Goal: Task Accomplishment & Management: Manage account settings

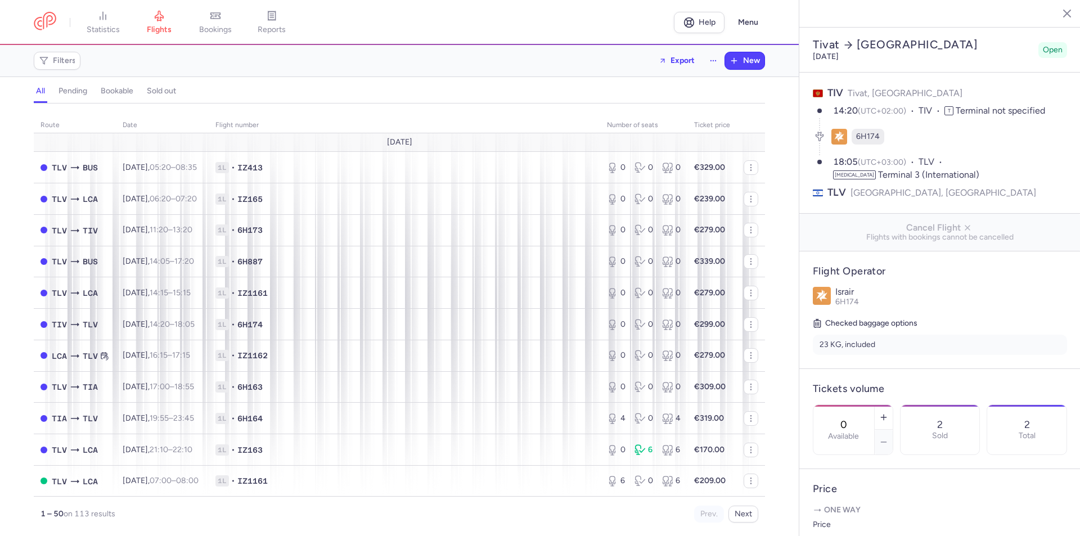
select select "hours"
select select "days"
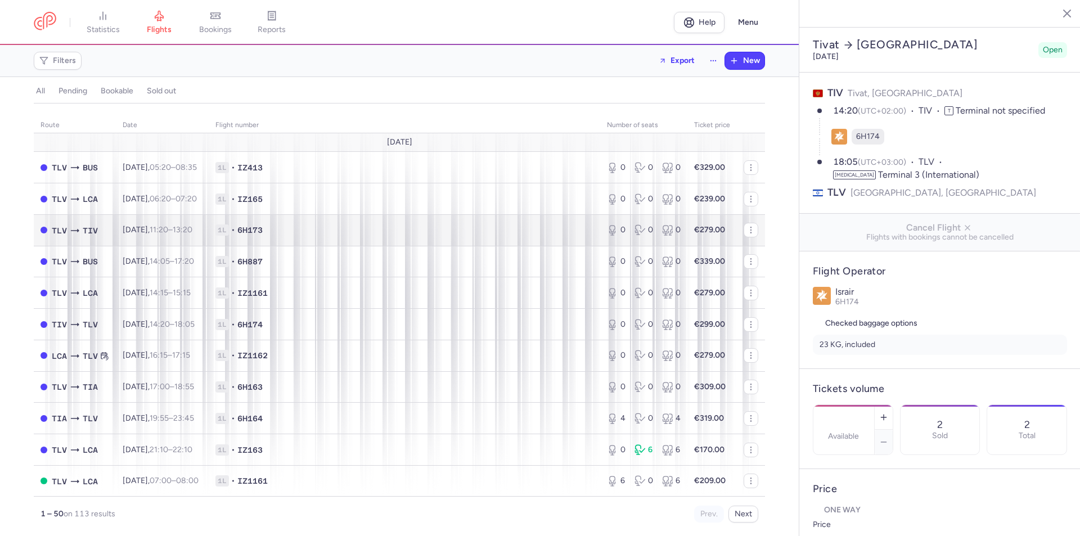
type input "0"
type input "299"
type input "10"
select select "hours"
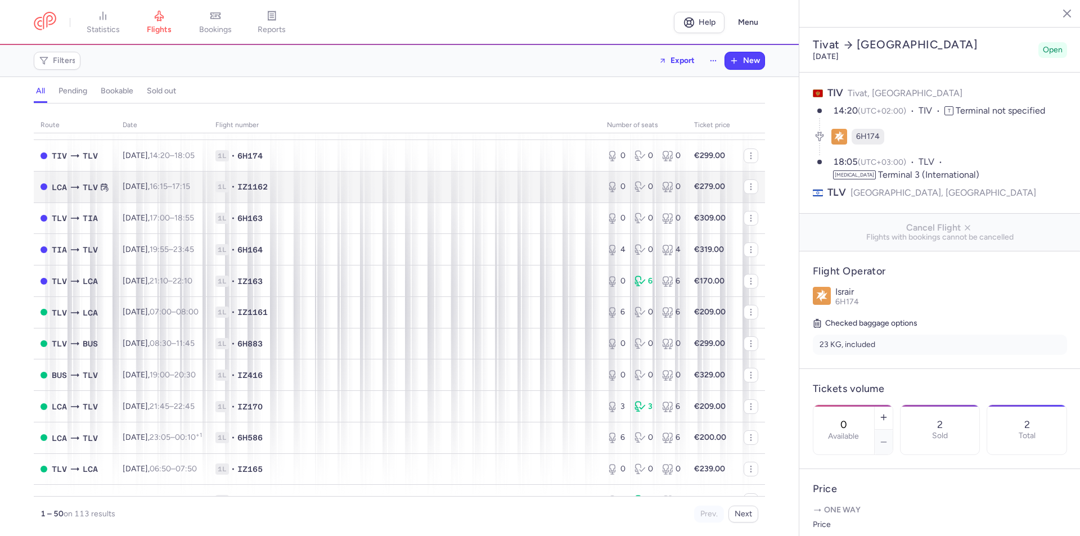
scroll to position [281, 0]
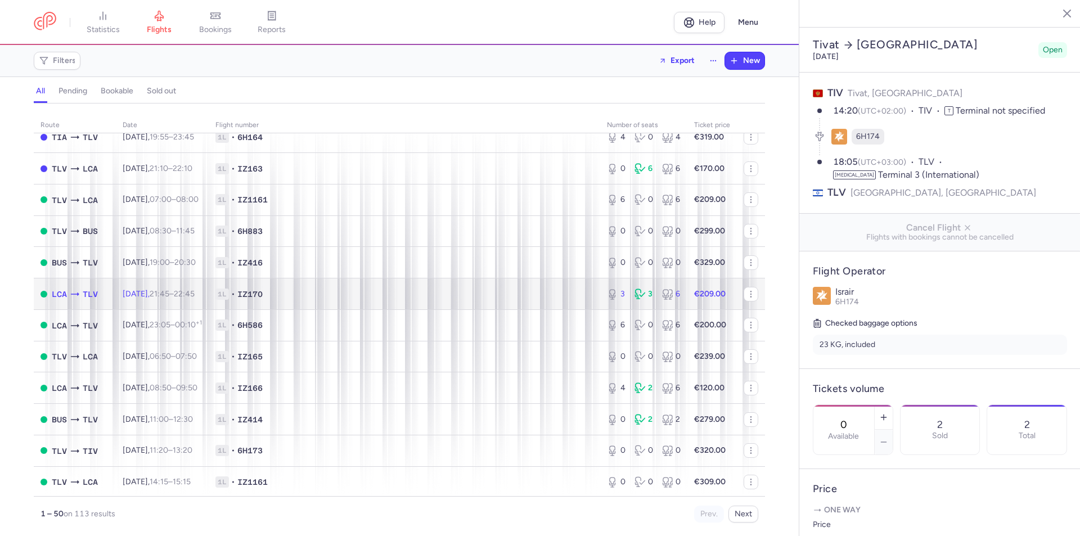
click at [431, 293] on span "1L • IZ170" at bounding box center [404, 294] width 378 height 11
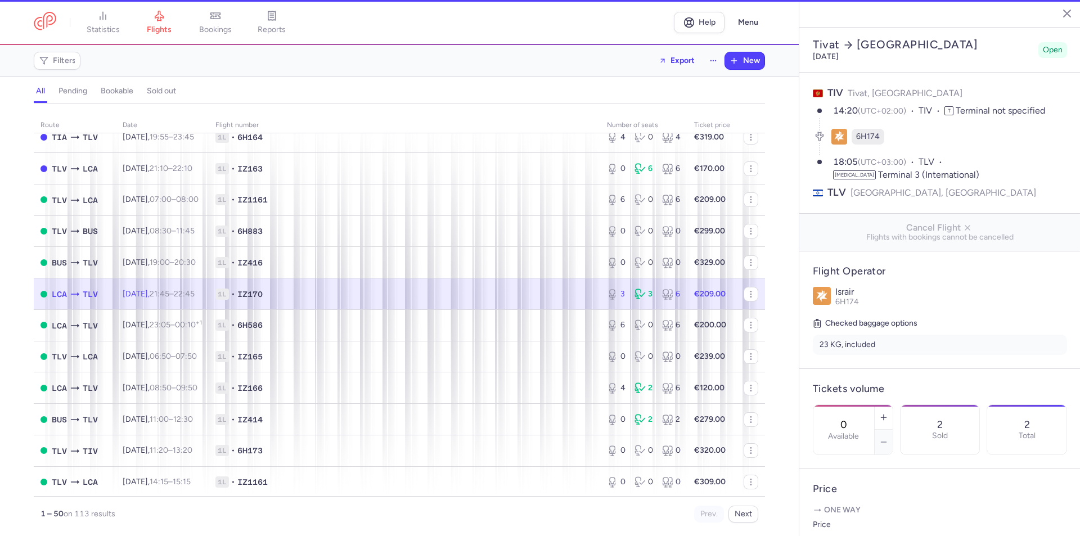
type input "3"
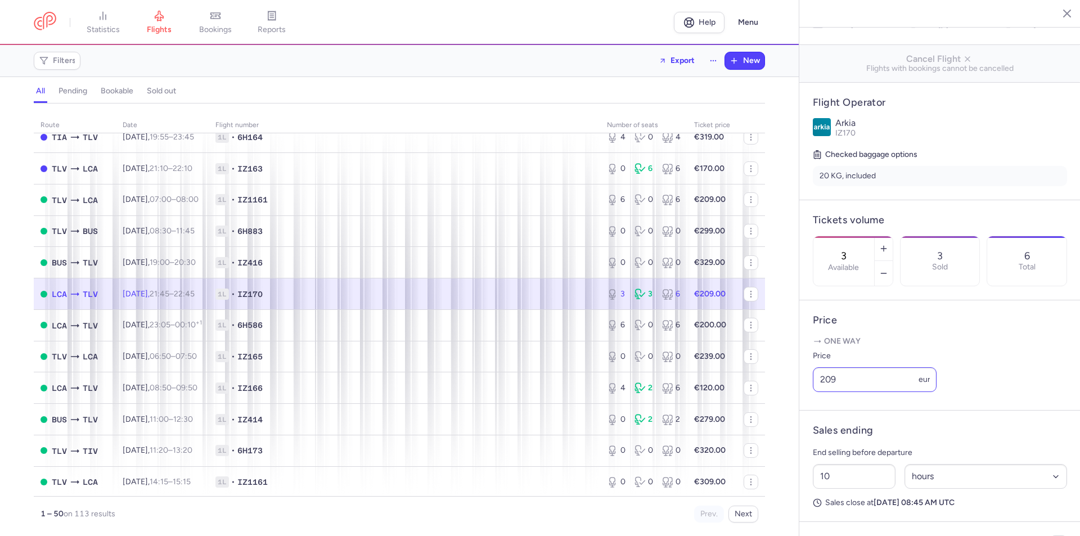
scroll to position [325, 0]
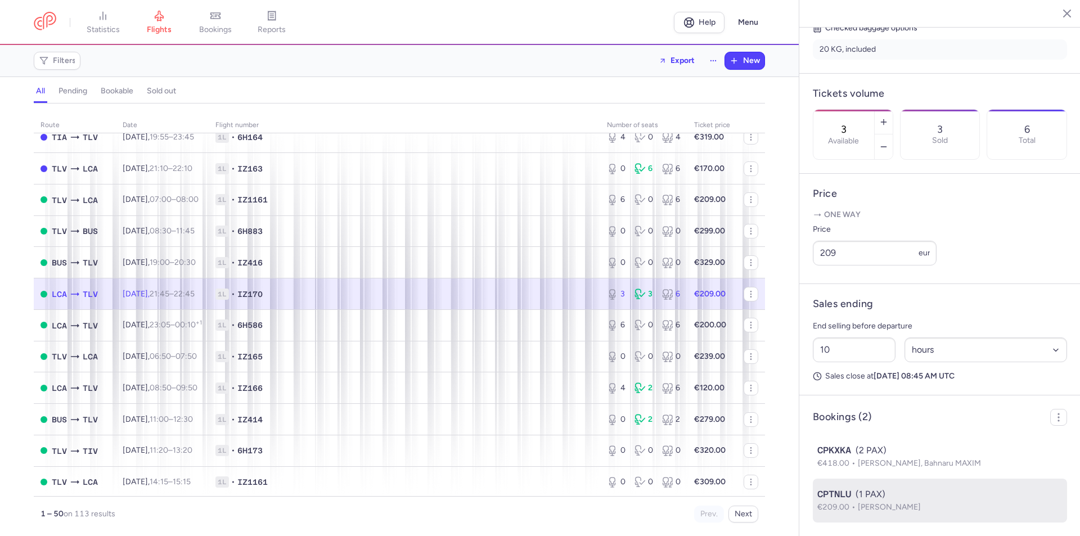
click at [879, 506] on span "[PERSON_NAME]" at bounding box center [889, 507] width 63 height 10
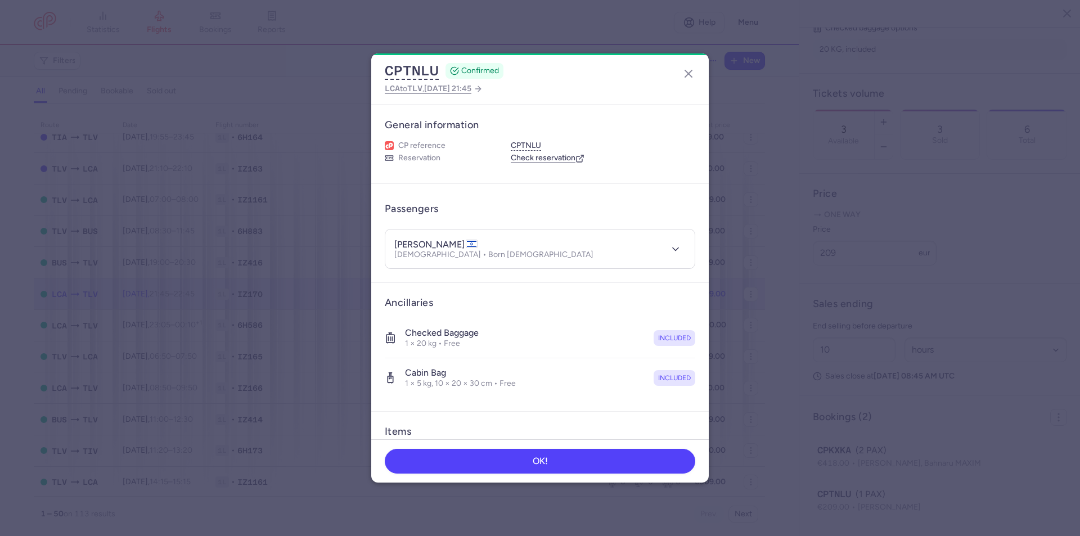
click at [696, 406] on article "Ancillaries Checked baggage 1 × 20 kg • Free included Cabin bag 1 × 5 kg, 10 × …" at bounding box center [540, 347] width 338 height 129
drag, startPoint x: 414, startPoint y: 246, endPoint x: 441, endPoint y: 243, distance: 27.2
click at [441, 243] on h4 "[PERSON_NAME]" at bounding box center [435, 244] width 83 height 11
copy h4 "ROZEN"
click at [679, 399] on article "Ancillaries Checked baggage 1 × 20 kg • Free included Cabin bag 1 × 5 kg, 10 × …" at bounding box center [540, 347] width 338 height 129
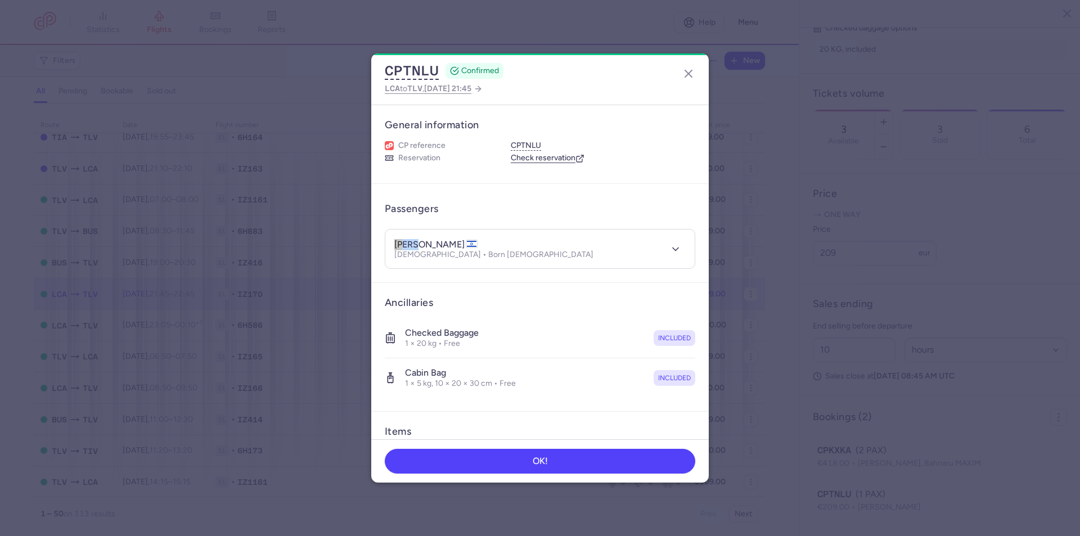
drag, startPoint x: 393, startPoint y: 242, endPoint x: 409, endPoint y: 244, distance: 15.8
click at [409, 244] on header "[PERSON_NAME] [DEMOGRAPHIC_DATA] • Born [DEMOGRAPHIC_DATA]" at bounding box center [539, 249] width 309 height 39
copy h4 "[PERSON_NAME]"
click at [698, 412] on article "Items Booking €209.00 Booking date [DATE] Show transactions" at bounding box center [540, 488] width 338 height 152
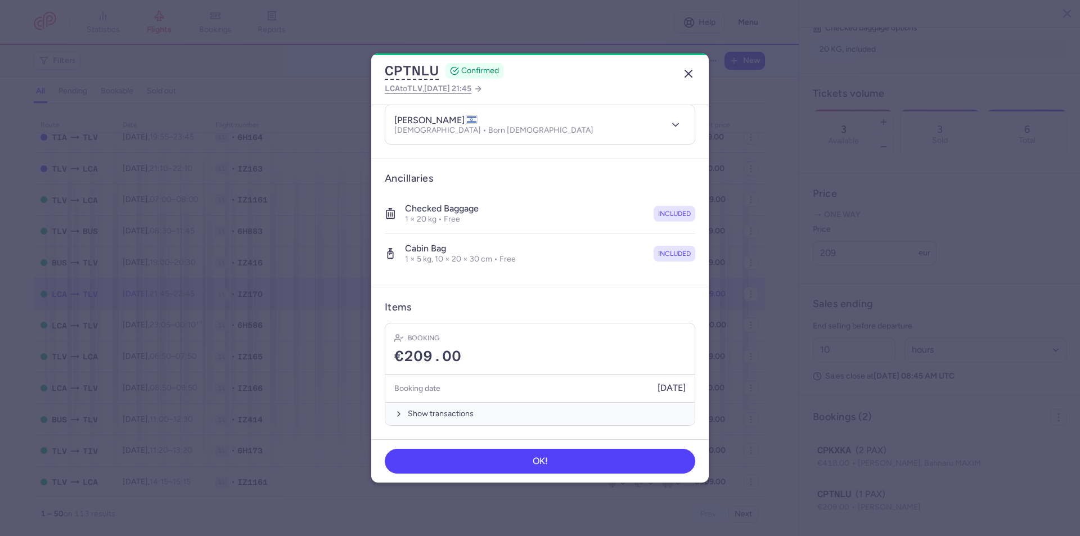
click at [689, 73] on line "button" at bounding box center [688, 73] width 7 height 7
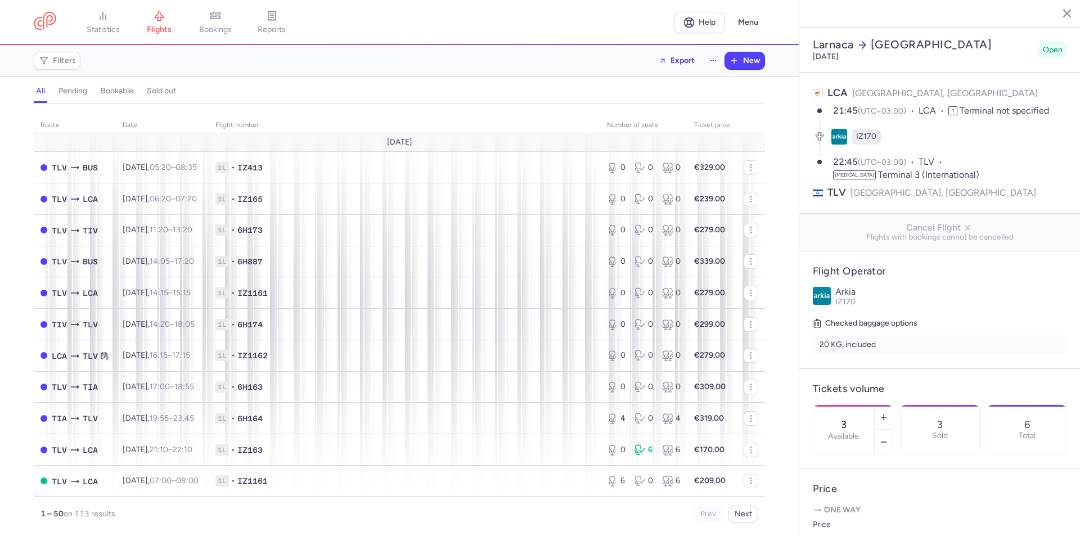
select select "hours"
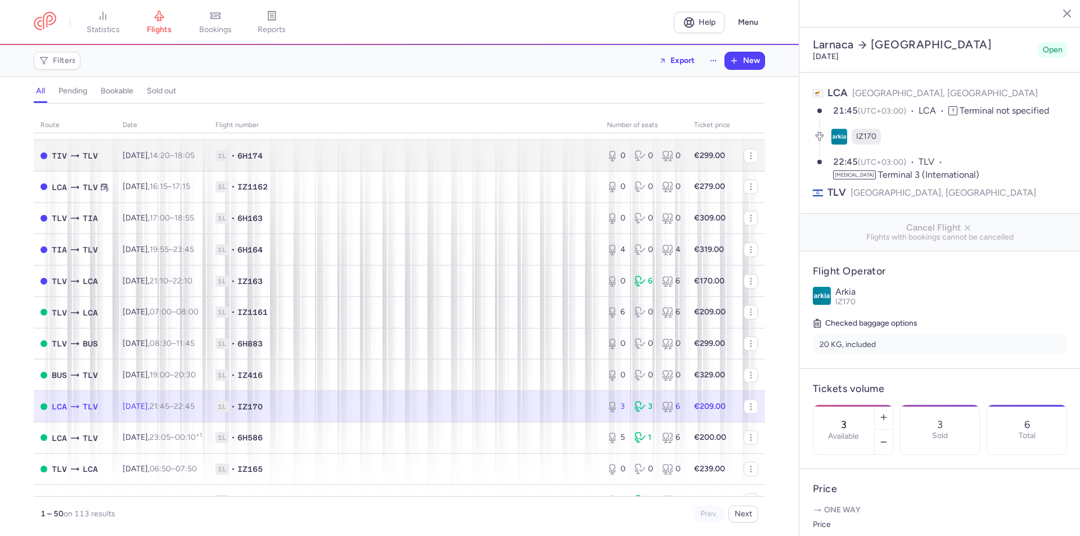
scroll to position [225, 0]
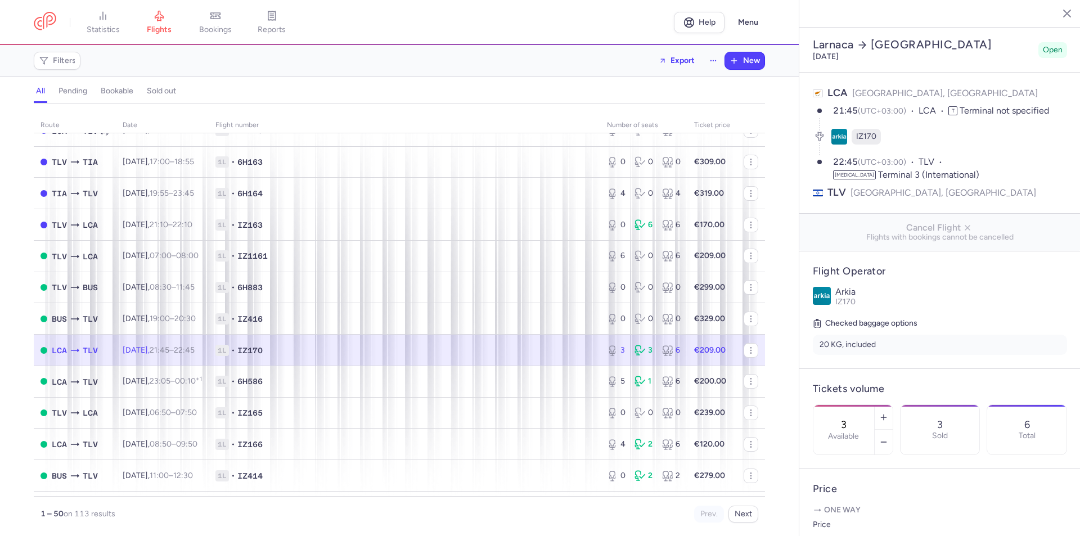
click at [390, 340] on td "1L • IZ170" at bounding box center [405, 351] width 392 height 32
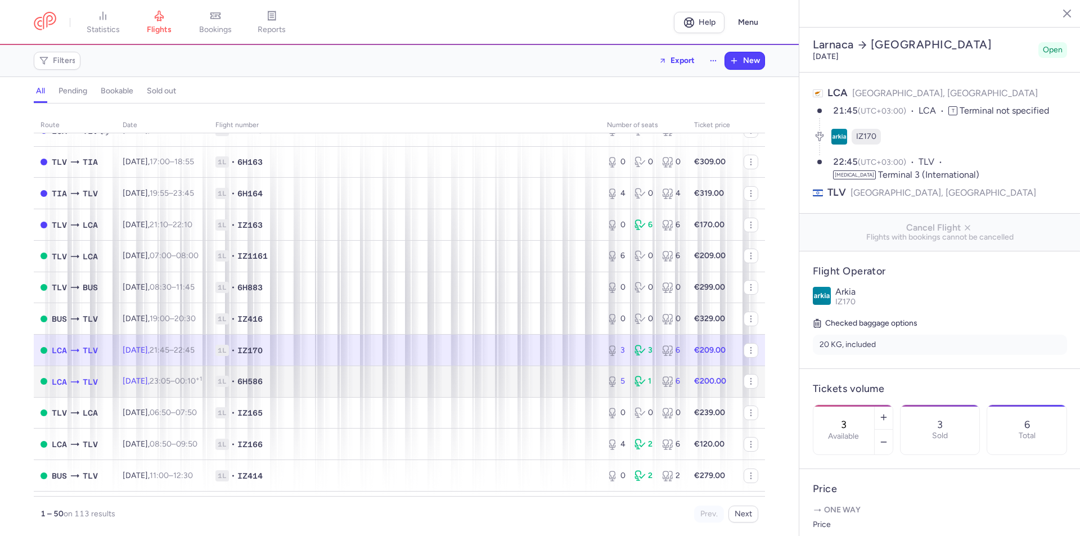
click at [411, 372] on td "1L • 6H586" at bounding box center [405, 382] width 392 height 32
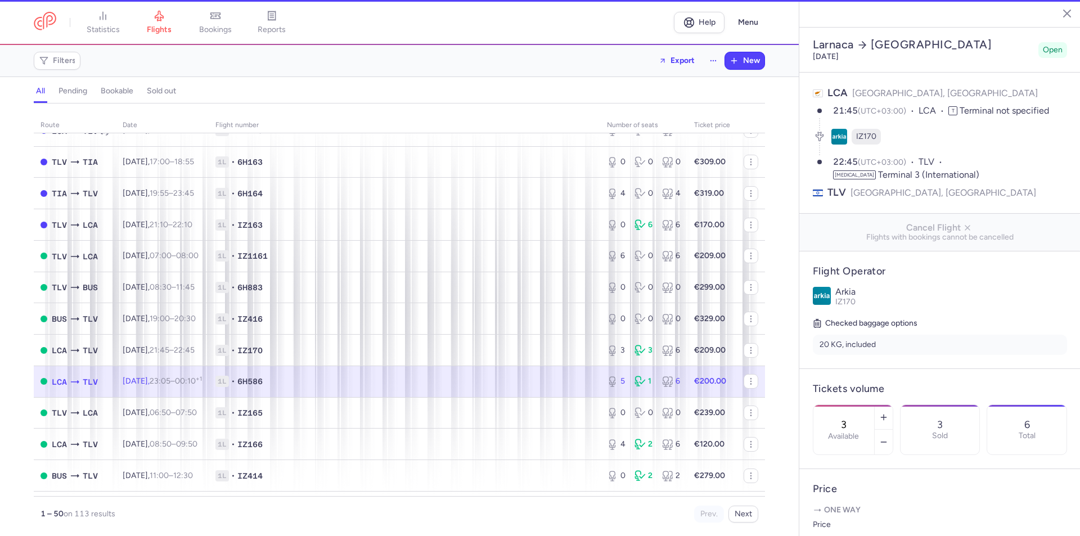
type input "5"
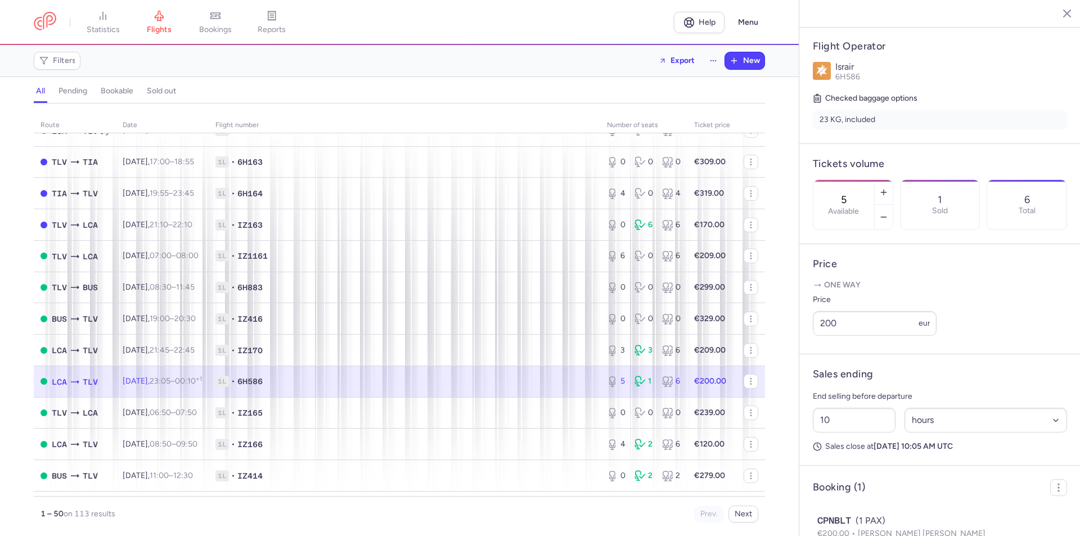
scroll to position [281, 0]
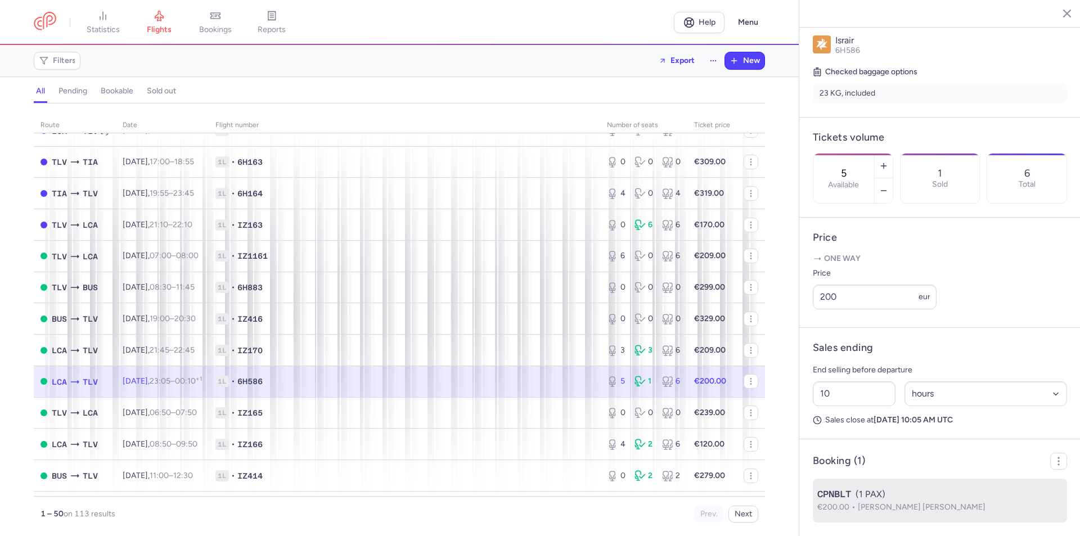
click at [880, 501] on p "€200.00 Gregoire BOUDY" at bounding box center [939, 507] width 245 height 12
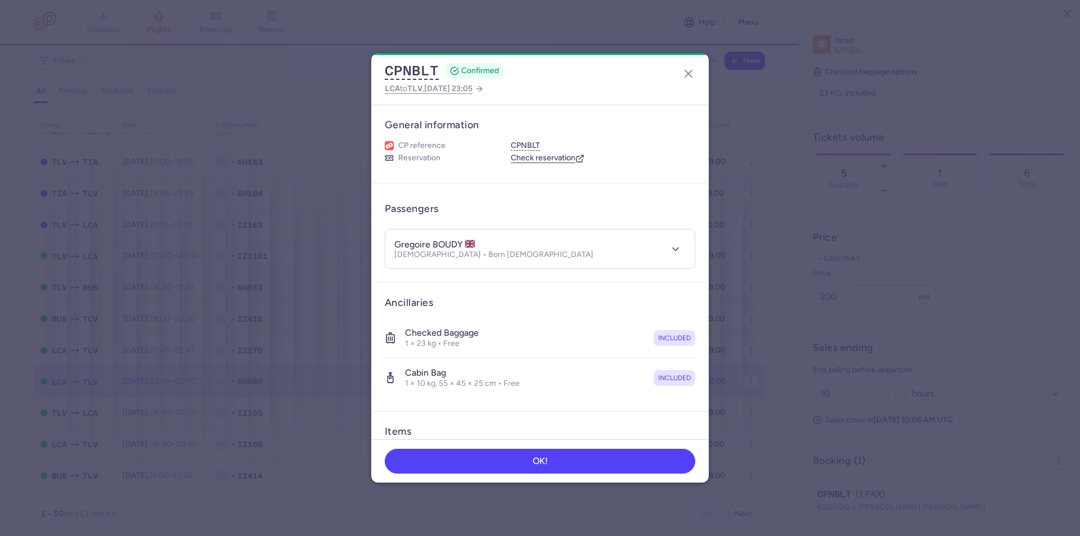
click at [686, 393] on div "Cabin bag 1 × 10 kg, 55 × 45 × 25 cm • Free included" at bounding box center [540, 377] width 311 height 39
drag, startPoint x: 433, startPoint y: 244, endPoint x: 464, endPoint y: 244, distance: 30.4
click at [464, 244] on h4 "gregoire BOUDY" at bounding box center [435, 244] width 82 height 11
copy h4 "BOUDY"
click at [690, 396] on article "Ancillaries Checked baggage 1 × 23 kg • Free included Cabin bag 1 × 10 kg, 55 ×…" at bounding box center [540, 347] width 338 height 129
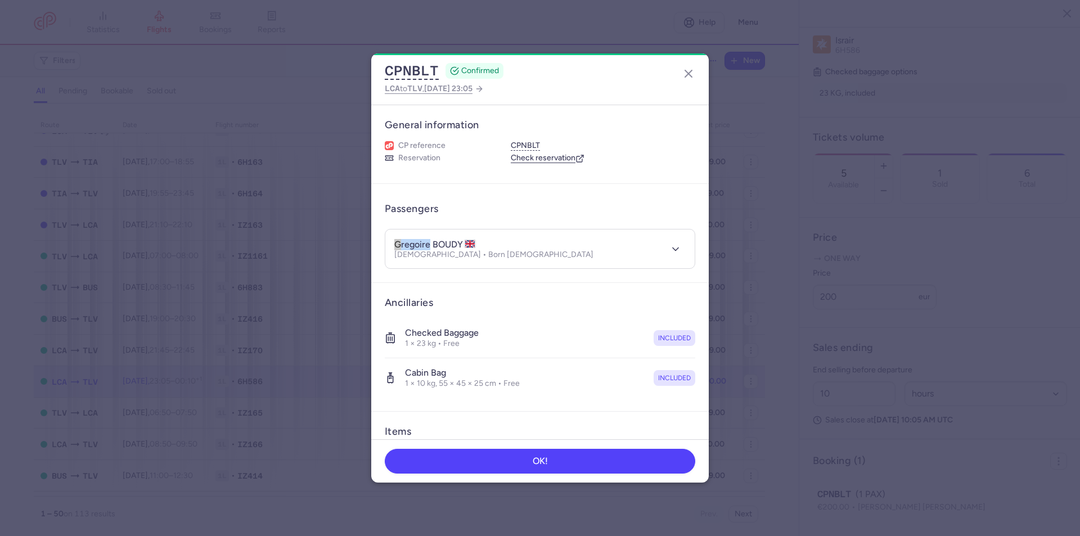
drag, startPoint x: 429, startPoint y: 245, endPoint x: 395, endPoint y: 245, distance: 33.8
click at [395, 245] on h4 "gregoire BOUDY" at bounding box center [435, 244] width 82 height 11
copy h4 "gregoire"
click at [693, 399] on article "Ancillaries Checked baggage 1 × 23 kg • Free included Cabin bag 1 × 10 kg, 55 ×…" at bounding box center [540, 347] width 338 height 129
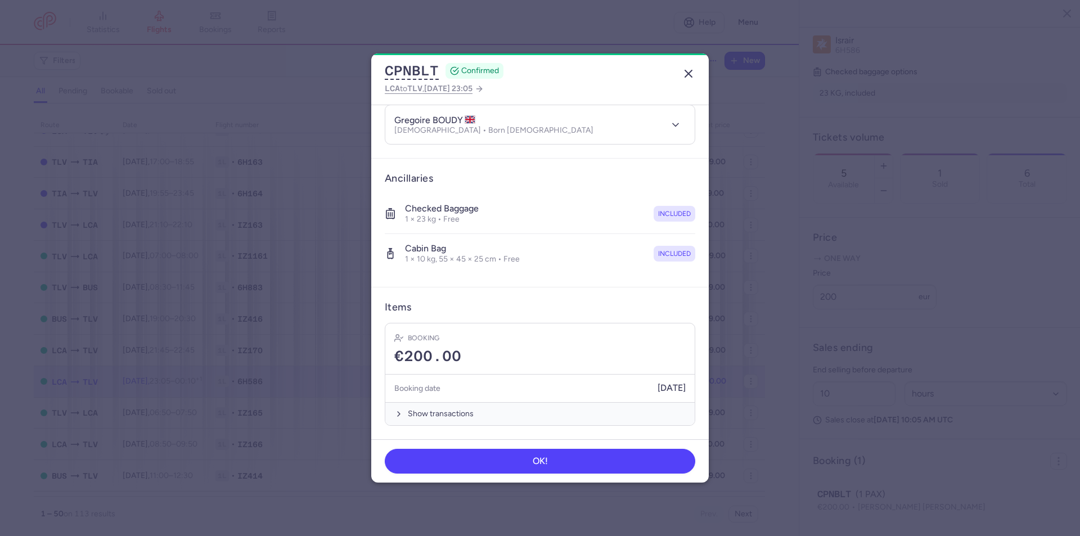
click at [687, 78] on icon "button" at bounding box center [689, 74] width 14 height 14
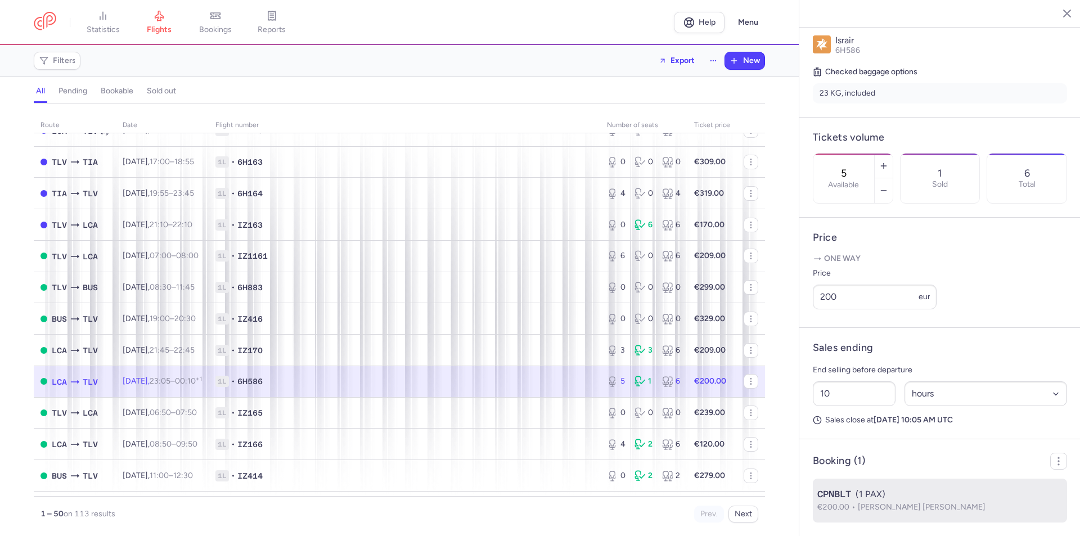
click at [905, 500] on div "CPNBLT (1 PAX)" at bounding box center [939, 495] width 245 height 14
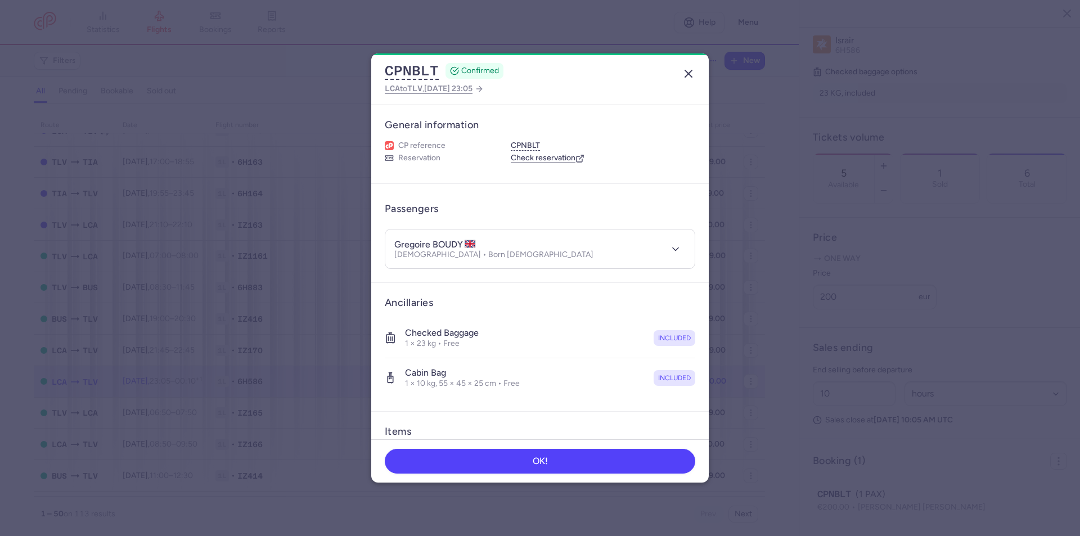
click at [685, 73] on icon "button" at bounding box center [689, 74] width 14 height 14
